Goal: Entertainment & Leisure: Consume media (video, audio)

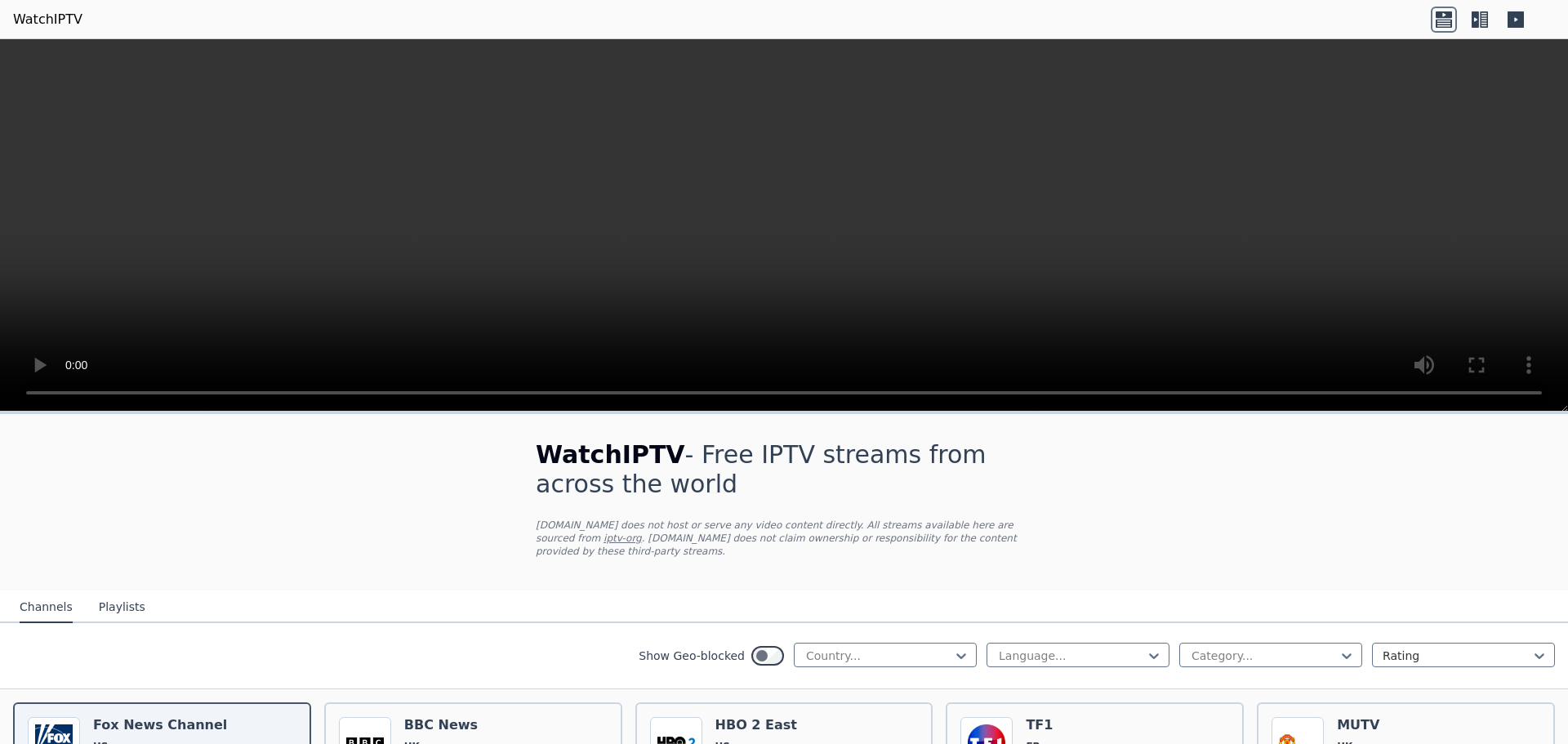
drag, startPoint x: 1567, startPoint y: 72, endPoint x: 1567, endPoint y: 86, distance: 14.0
click at [1567, 86] on video at bounding box center [784, 225] width 1568 height 373
click at [960, 645] on div "Country..." at bounding box center [885, 655] width 183 height 24
click at [882, 679] on div "All countries" at bounding box center [885, 692] width 183 height 29
click at [123, 596] on button "Playlists" at bounding box center [122, 608] width 46 height 31
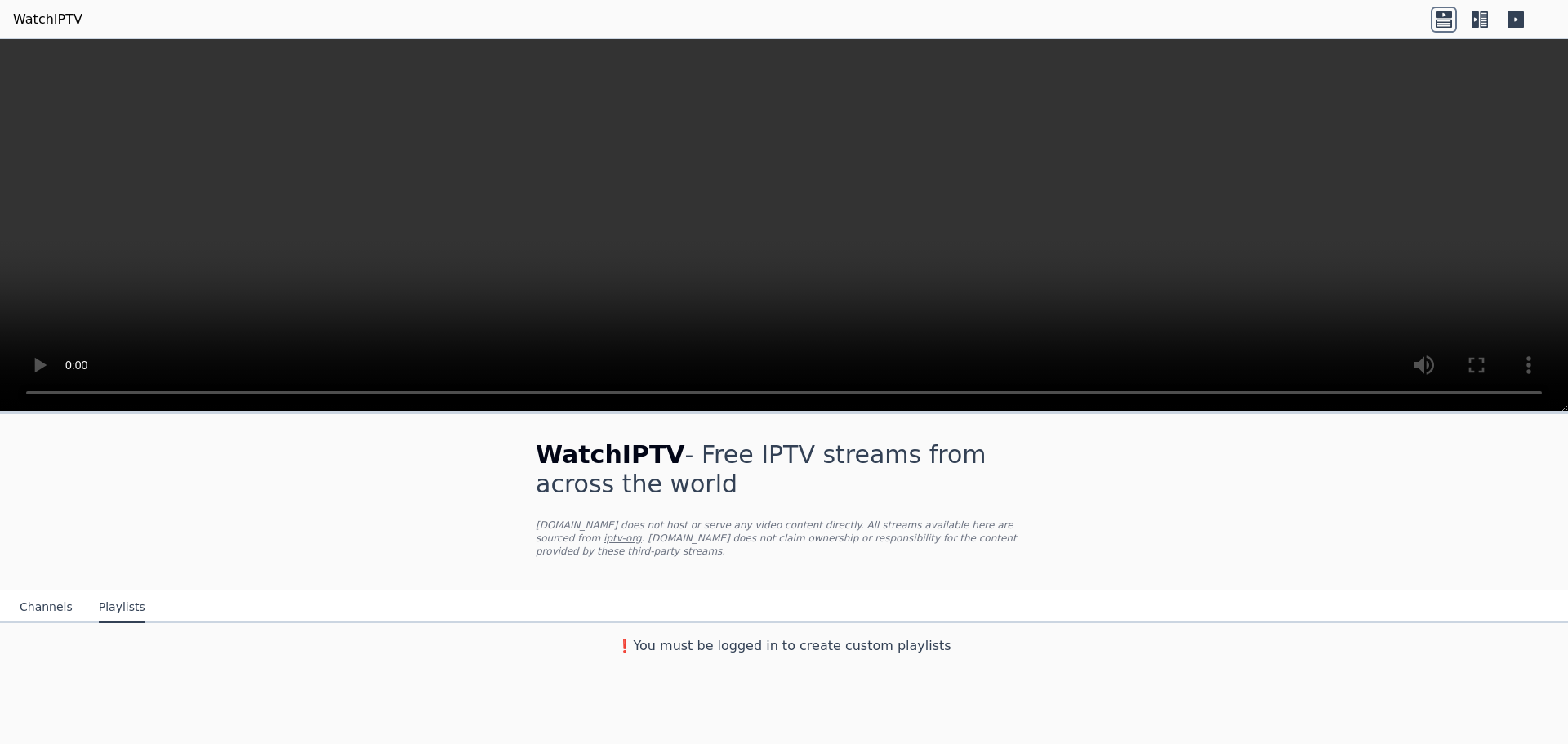
click at [32, 592] on button "Channels" at bounding box center [46, 608] width 54 height 31
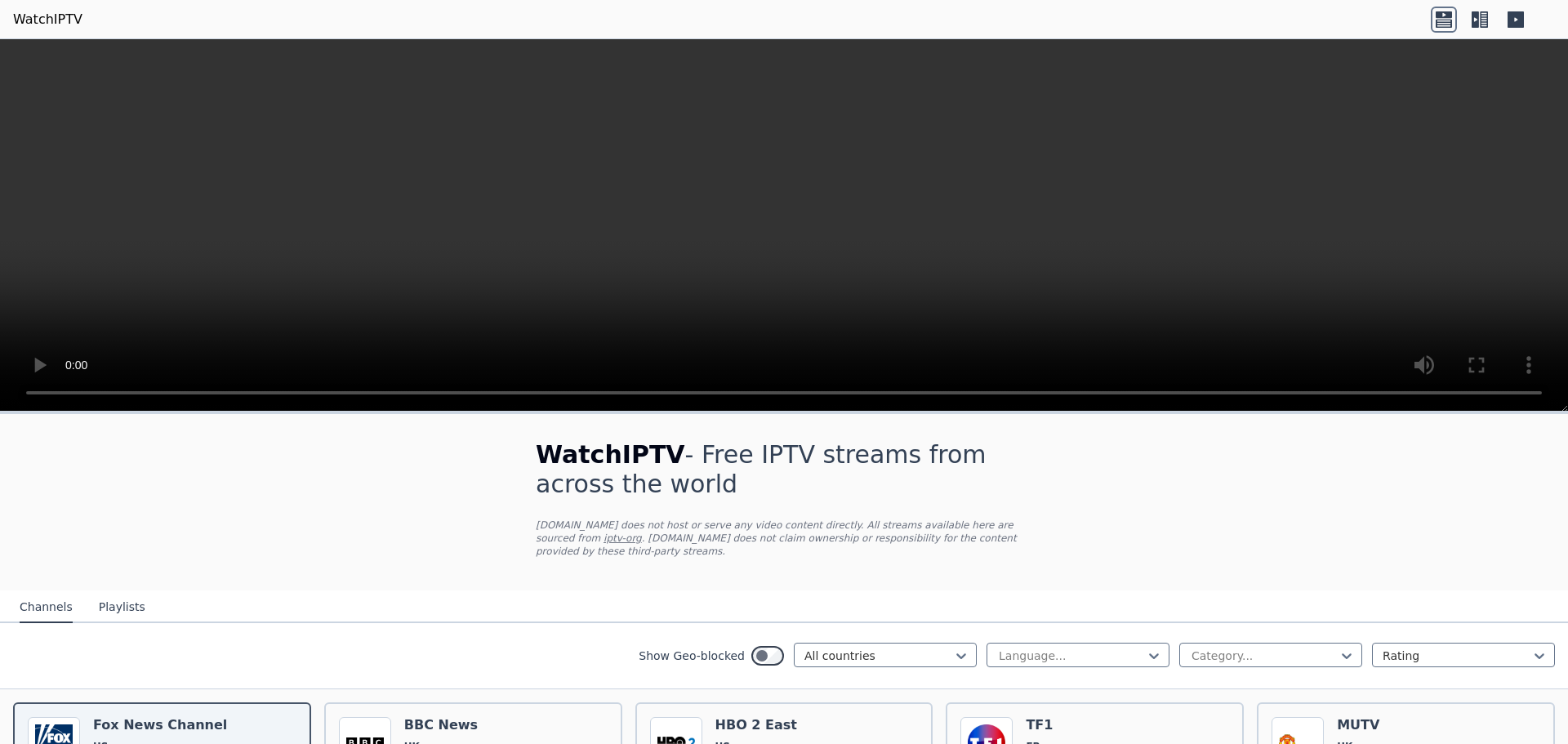
click at [1472, 21] on icon at bounding box center [1475, 20] width 7 height 16
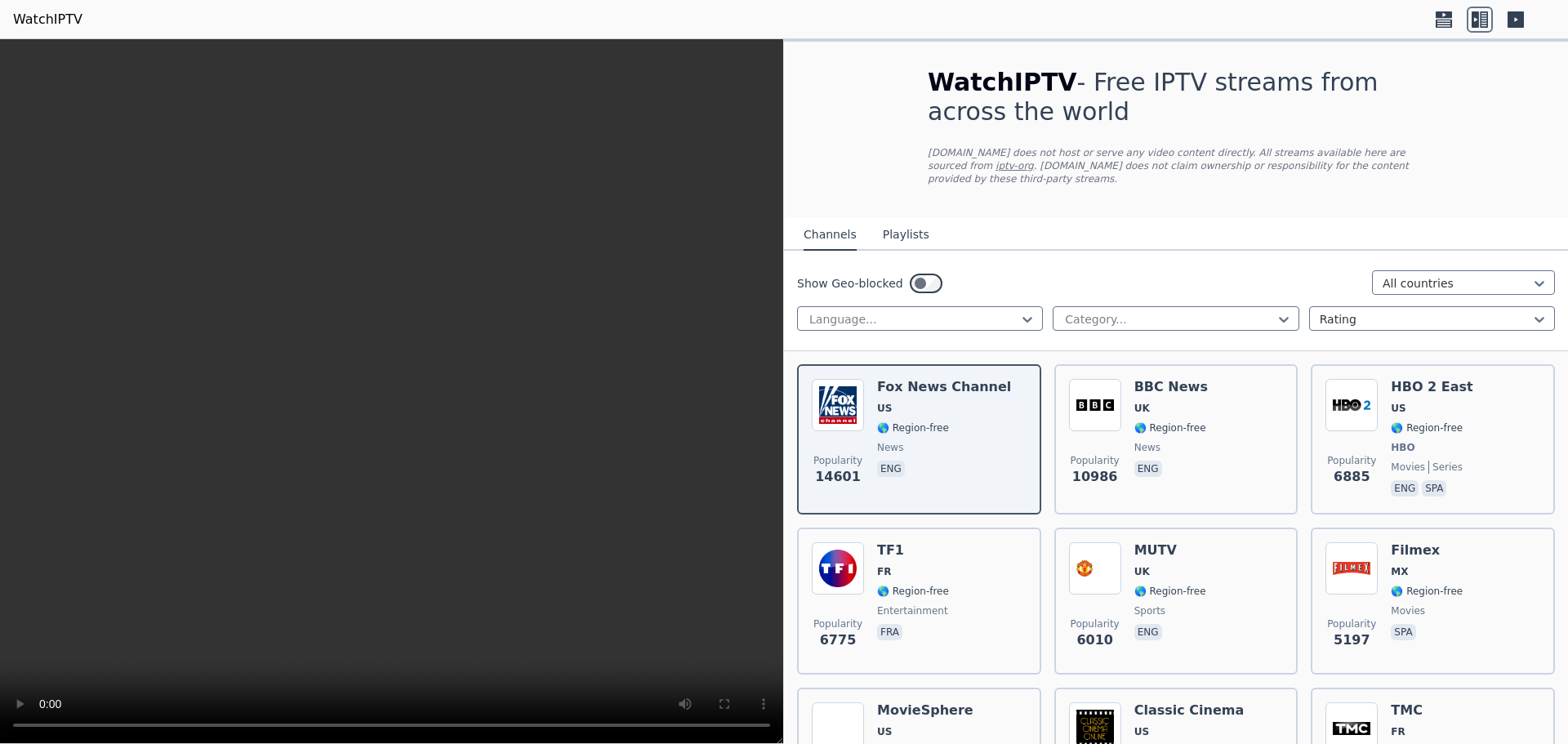
click at [1511, 18] on icon at bounding box center [1515, 20] width 16 height 16
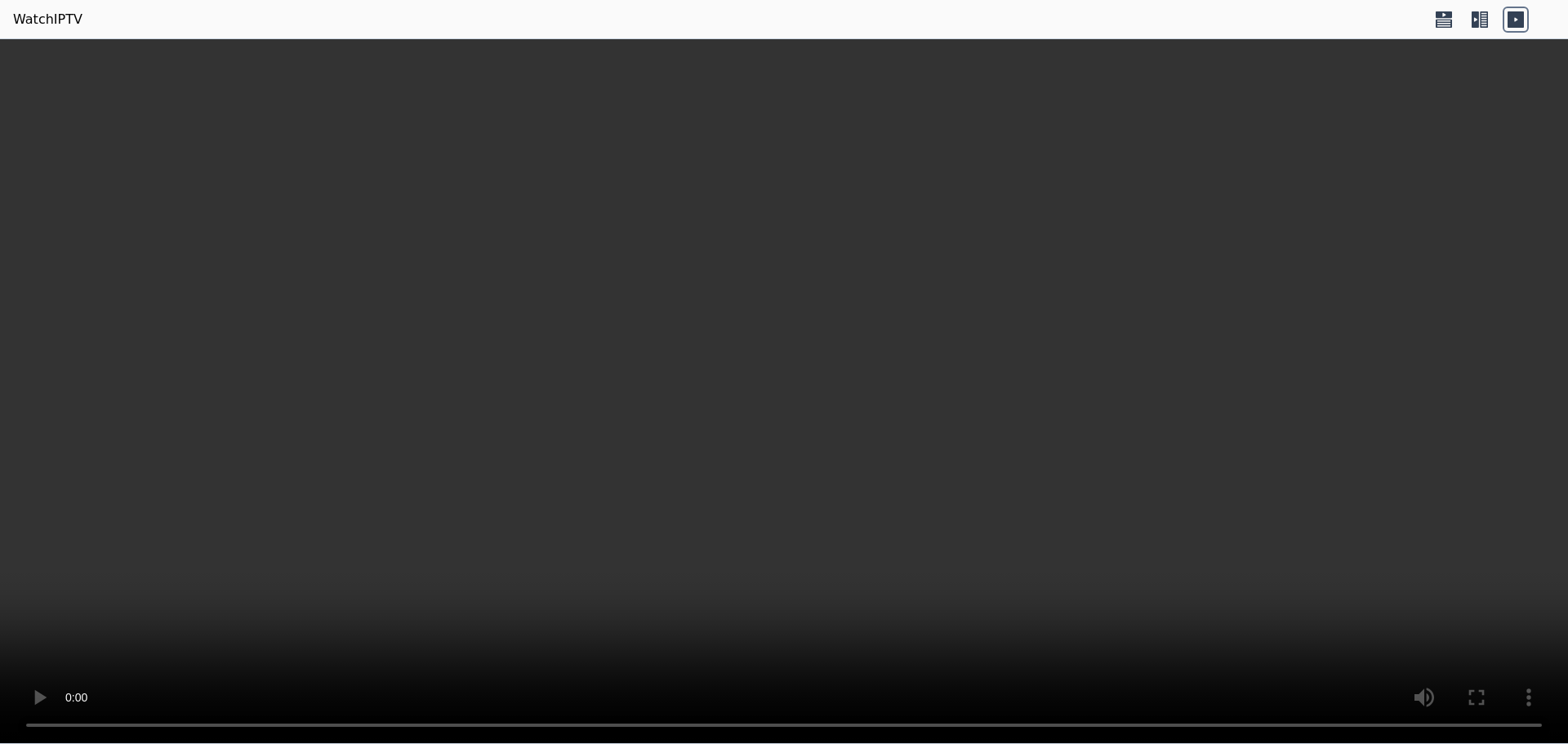
click at [1511, 565] on video at bounding box center [784, 391] width 1568 height 705
click at [1441, 24] on icon at bounding box center [1444, 19] width 26 height 26
